Goal: Task Accomplishment & Management: Complete application form

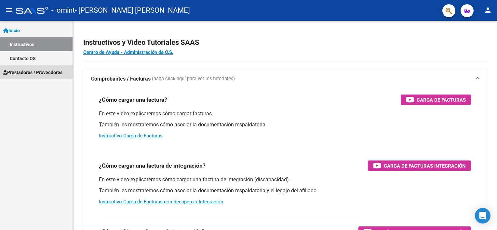
click at [21, 69] on span "Prestadores / Proveedores" at bounding box center [32, 72] width 59 height 7
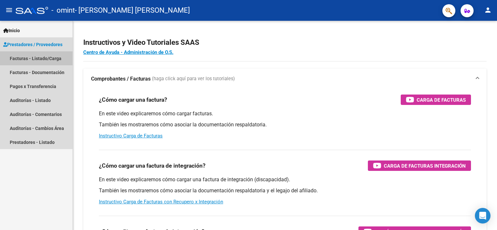
click at [42, 58] on link "Facturas - Listado/Carga" at bounding box center [36, 58] width 73 height 14
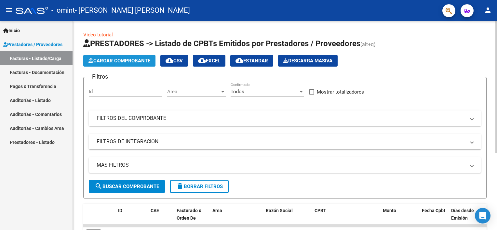
click at [123, 60] on span "Cargar Comprobante" at bounding box center [120, 61] width 62 height 6
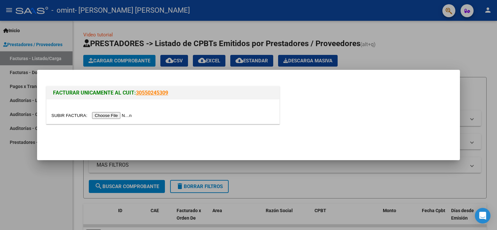
click at [114, 114] on input "file" at bounding box center [92, 115] width 82 height 7
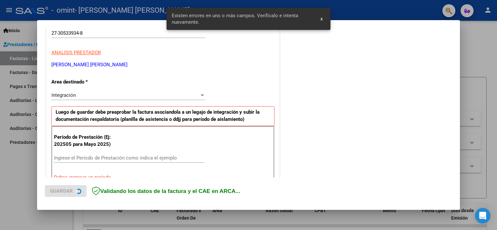
scroll to position [139, 0]
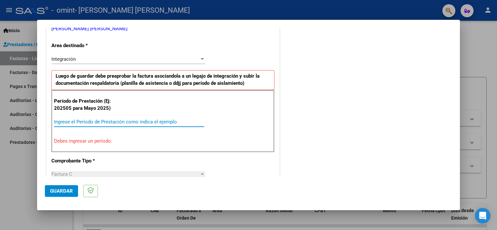
click at [128, 123] on input "Ingrese el Período de Prestación como indica el ejemplo" at bounding box center [129, 122] width 150 height 6
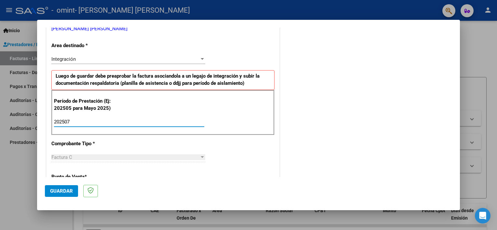
type input "202507"
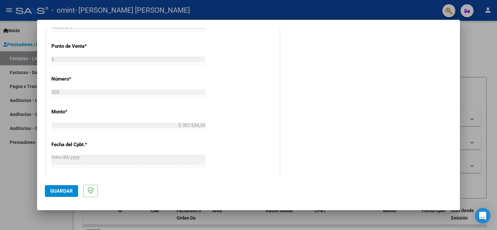
scroll to position [401, 0]
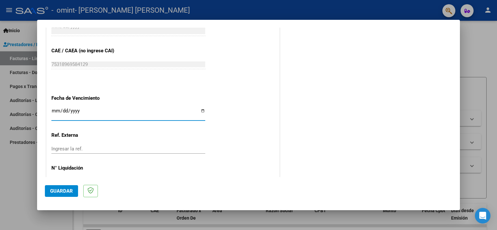
click at [170, 116] on input "Ingresar la fecha" at bounding box center [128, 113] width 154 height 10
click at [200, 110] on input "Ingresar la fecha" at bounding box center [128, 113] width 154 height 10
type input "2025-08-14"
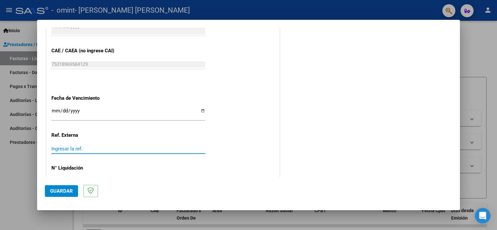
click at [103, 150] on input "Ingresar la ref." at bounding box center [128, 149] width 154 height 6
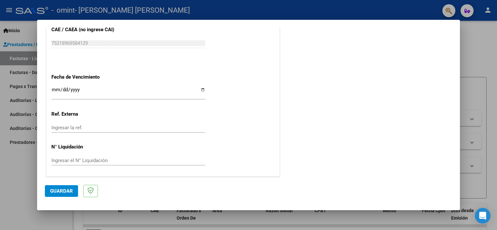
click at [141, 123] on div "Ingresar la ref." at bounding box center [128, 128] width 154 height 10
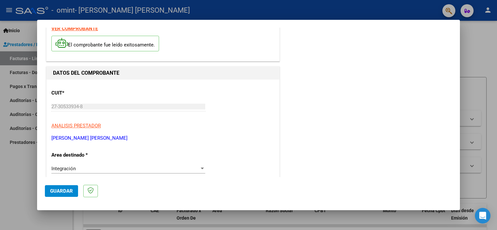
scroll to position [0, 0]
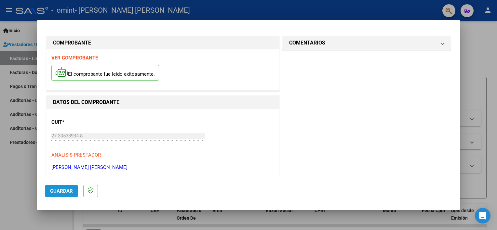
click at [70, 195] on button "Guardar" at bounding box center [61, 192] width 33 height 12
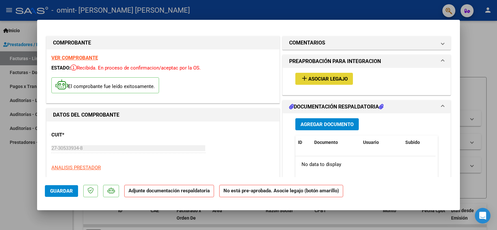
click at [320, 76] on span "Asociar Legajo" at bounding box center [328, 79] width 39 height 6
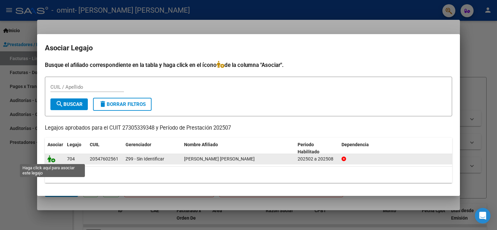
click at [55, 161] on icon at bounding box center [52, 159] width 8 height 7
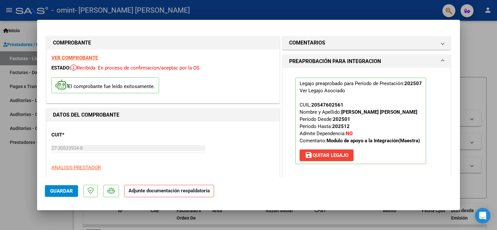
scroll to position [131, 0]
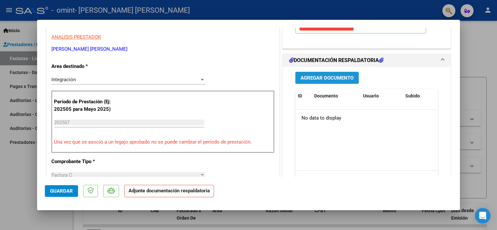
click at [338, 76] on span "Agregar Documento" at bounding box center [327, 78] width 53 height 6
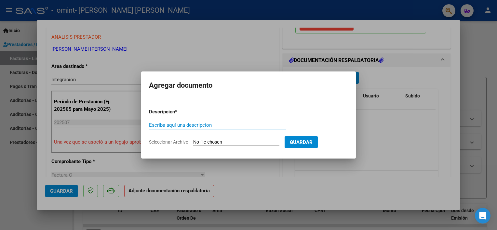
click at [265, 124] on input "Escriba aquí una descripcion" at bounding box center [217, 125] width 137 height 6
type input "planilla de asistencia"
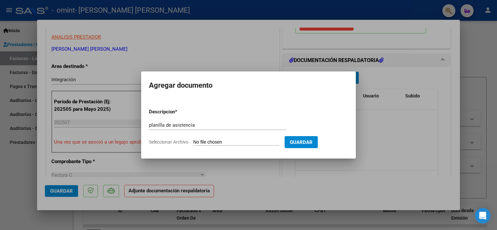
click at [254, 143] on input "Seleccionar Archivo" at bounding box center [236, 143] width 86 height 6
type input "C:\fakepath\JulioEma.pdf"
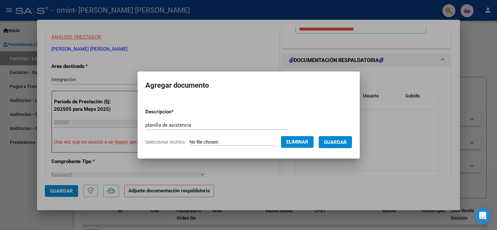
click at [351, 138] on button "Guardar" at bounding box center [335, 142] width 33 height 12
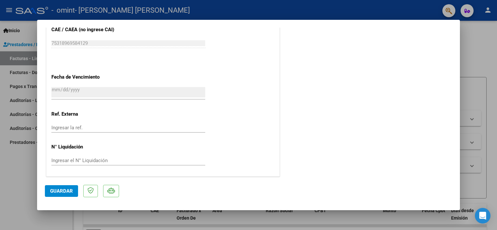
scroll to position [432, 0]
click at [55, 193] on span "Guardar" at bounding box center [61, 191] width 23 height 6
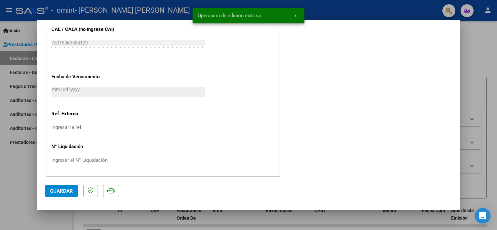
click at [29, 37] on div at bounding box center [248, 115] width 497 height 230
type input "$ 0,00"
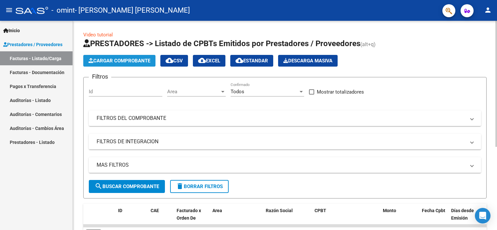
click at [114, 60] on span "Cargar Comprobante" at bounding box center [120, 61] width 62 height 6
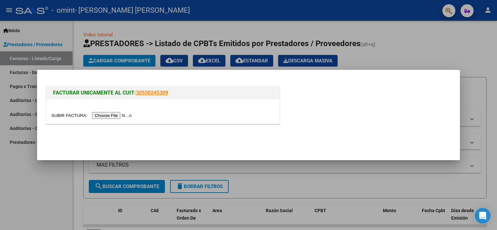
click at [111, 115] on input "file" at bounding box center [92, 115] width 82 height 7
click at [104, 117] on input "file" at bounding box center [92, 115] width 82 height 7
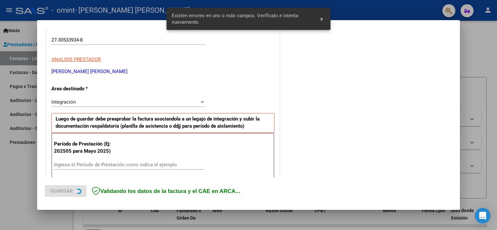
scroll to position [151, 0]
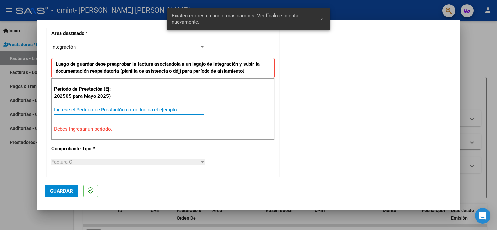
click at [178, 109] on input "Ingrese el Período de Prestación como indica el ejemplo" at bounding box center [129, 110] width 150 height 6
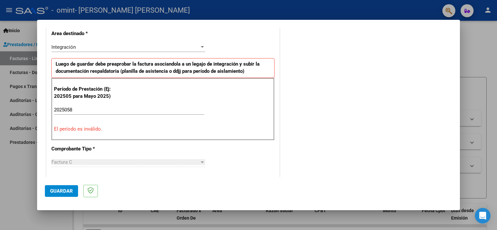
click at [169, 135] on div "Período de Prestación (Ej: 202505 para Mayo 2025) 2025058 Ingrese el Período de…" at bounding box center [162, 109] width 223 height 62
click at [72, 109] on input "2025058" at bounding box center [129, 110] width 150 height 6
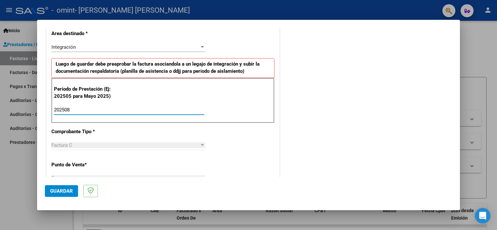
type input "202508"
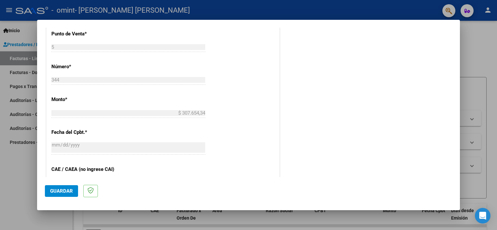
scroll to position [413, 0]
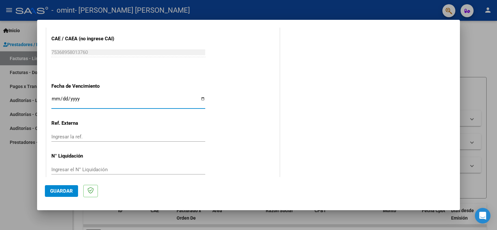
click at [115, 97] on input "Ingresar la fecha" at bounding box center [128, 101] width 154 height 10
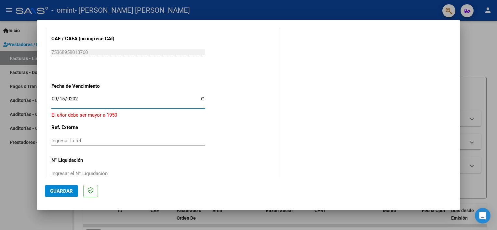
type input "2025-09-15"
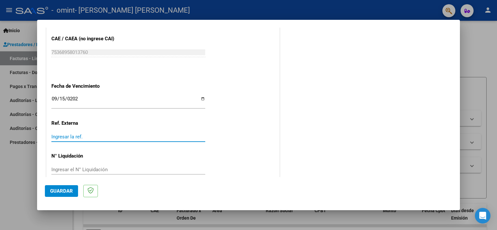
click at [103, 134] on input "Ingresar la ref." at bounding box center [128, 137] width 154 height 6
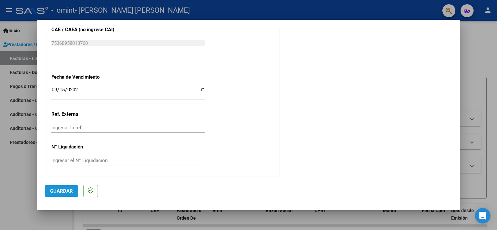
click at [63, 192] on span "Guardar" at bounding box center [61, 191] width 23 height 6
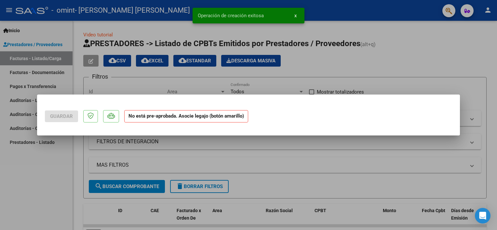
scroll to position [0, 0]
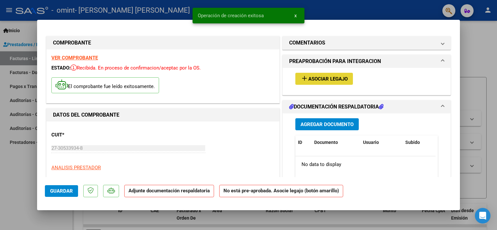
click at [321, 77] on span "Asociar Legajo" at bounding box center [328, 79] width 39 height 6
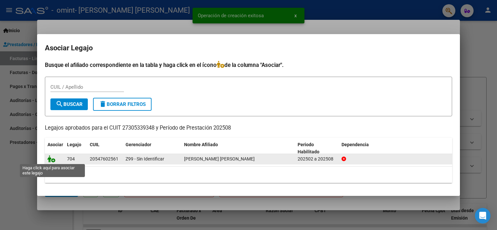
click at [52, 160] on icon at bounding box center [52, 159] width 8 height 7
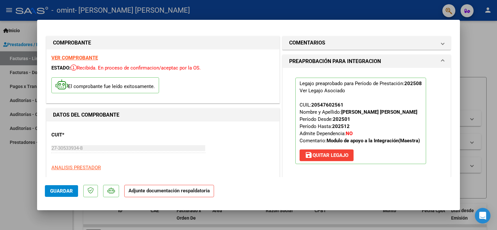
scroll to position [131, 0]
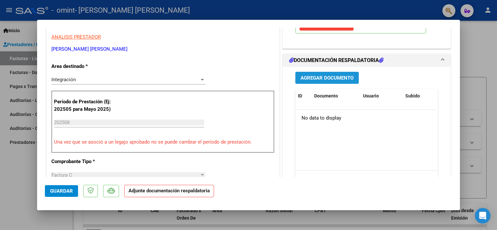
click at [310, 77] on span "Agregar Documento" at bounding box center [327, 78] width 53 height 6
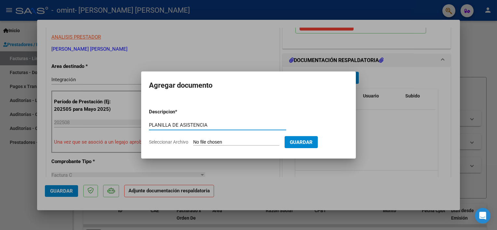
type input "PLANILLA DE ASISTENCIA"
drag, startPoint x: 305, startPoint y: 140, endPoint x: 241, endPoint y: 63, distance: 99.8
click at [241, 63] on div "COMPROBANTE VER COMPROBANTE ESTADO: Recibida. En proceso de confirmacion/acepta…" at bounding box center [248, 115] width 497 height 230
click at [273, 145] on input "Seleccionar Archivo" at bounding box center [236, 143] width 86 height 6
type input "C:\fakepath\AgostoEma.pdf"
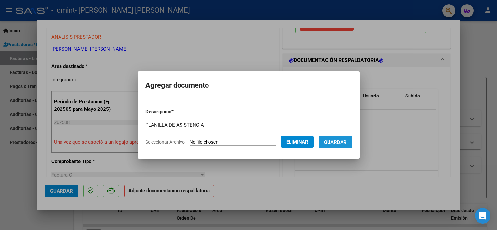
click at [347, 144] on span "Guardar" at bounding box center [335, 143] width 23 height 6
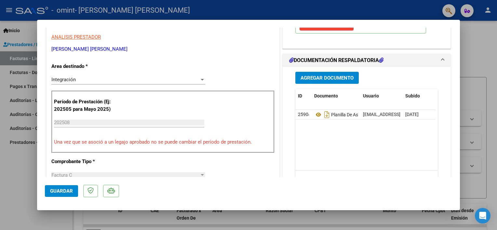
scroll to position [262, 0]
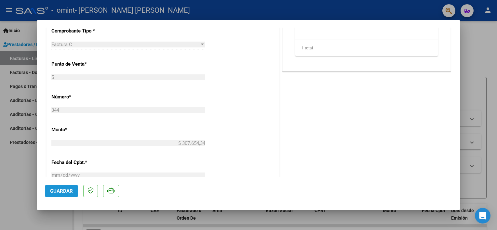
click at [58, 195] on button "Guardar" at bounding box center [61, 192] width 33 height 12
click at [5, 76] on div at bounding box center [248, 115] width 497 height 230
type input "$ 0,00"
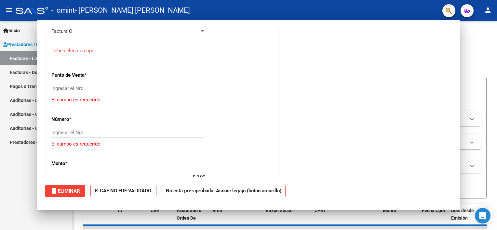
scroll to position [249, 0]
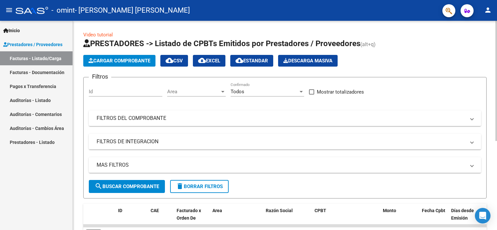
click at [495, 168] on div "Video tutorial PRESTADORES -> Listado de CPBTs Emitidos por Prestadores / Prove…" at bounding box center [285, 201] width 424 height 360
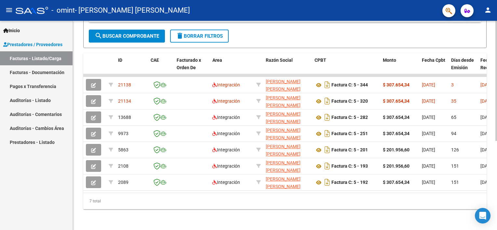
click at [496, 162] on div at bounding box center [497, 126] width 2 height 210
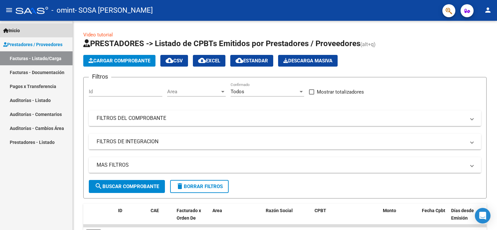
click at [41, 33] on link "Inicio" at bounding box center [36, 30] width 73 height 14
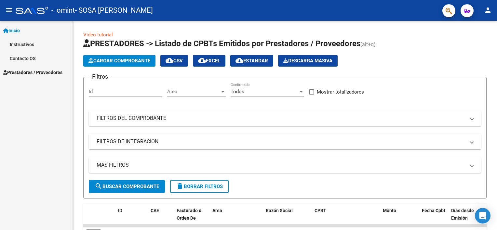
click at [35, 41] on link "Instructivos" at bounding box center [36, 44] width 73 height 14
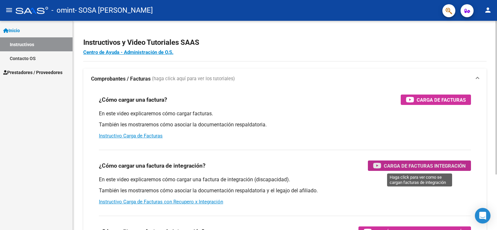
click at [403, 168] on span "Carga de Facturas Integración" at bounding box center [425, 166] width 82 height 8
